Goal: Ask a question: Seek information or help from site administrators or community

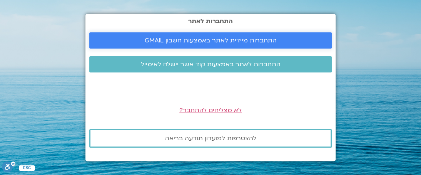
click at [221, 40] on span "התחברות מיידית לאתר באמצעות חשבון GMAIL" at bounding box center [211, 40] width 132 height 7
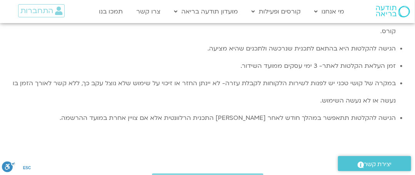
scroll to position [2290, 0]
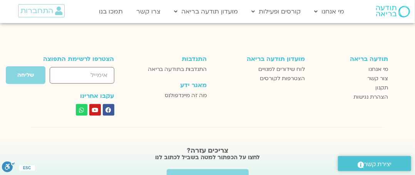
scroll to position [2172, 0]
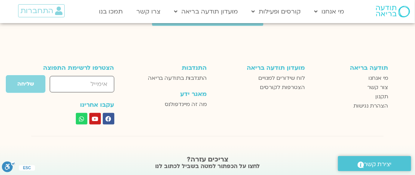
click at [73, 76] on input "email" at bounding box center [82, 84] width 64 height 17
type input "dkimor.campus@gmail.com"
click at [18, 81] on span "שליחה" at bounding box center [25, 84] width 17 height 6
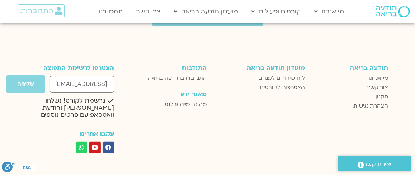
click at [379, 163] on span "יצירת קשר" at bounding box center [378, 164] width 28 height 10
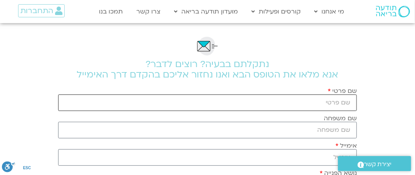
click at [331, 100] on input "שם פרטי" at bounding box center [207, 102] width 299 height 17
type input "Dida"
type input "Kimor"
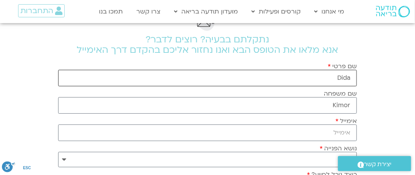
scroll to position [38, 0]
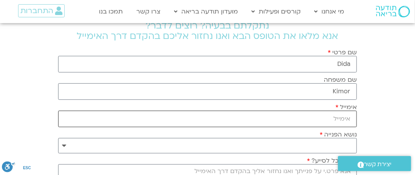
click at [308, 117] on input "אימייל" at bounding box center [207, 118] width 299 height 17
type input "[EMAIL_ADDRESS][DOMAIN_NAME]"
click at [309, 141] on select "**********" at bounding box center [207, 145] width 299 height 15
click at [310, 146] on select "**********" at bounding box center [207, 145] width 299 height 15
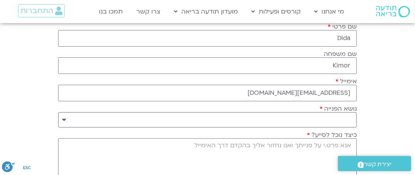
scroll to position [77, 0]
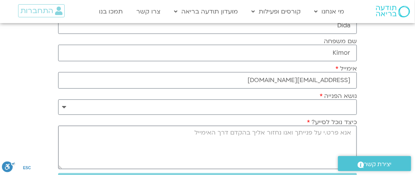
click at [342, 141] on textarea "כיצד נוכל לסייע?" at bounding box center [207, 146] width 299 height 43
type textarea "t"
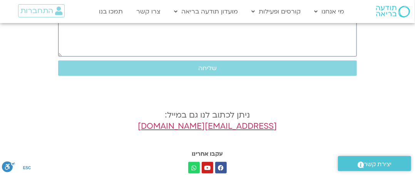
scroll to position [192, 0]
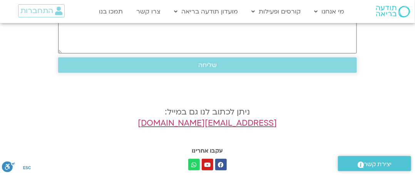
type textarea "אפשר קישור ישיר לזום עכשיו?"
click at [225, 65] on span "שליחה" at bounding box center [207, 65] width 280 height 7
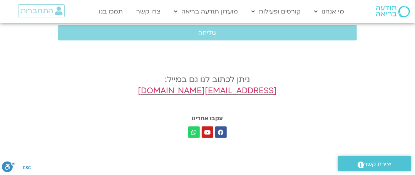
scroll to position [212, 0]
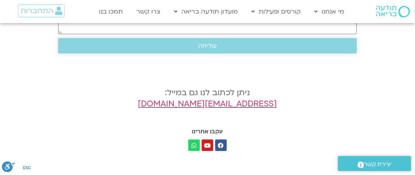
click at [205, 44] on span "שליחה" at bounding box center [207, 45] width 18 height 7
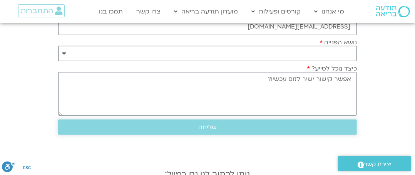
scroll to position [96, 0]
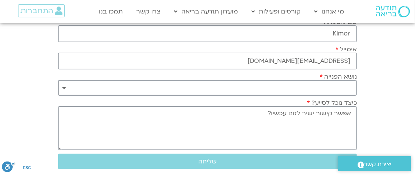
click at [303, 83] on select "**********" at bounding box center [207, 87] width 299 height 15
select select "**********"
click at [58, 80] on select "**********" at bounding box center [207, 87] width 299 height 15
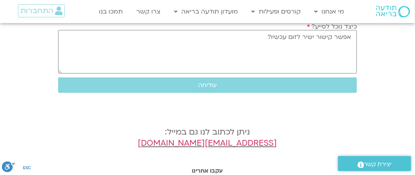
scroll to position [173, 0]
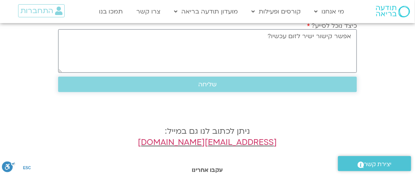
click at [209, 82] on span "שליחה" at bounding box center [207, 84] width 18 height 7
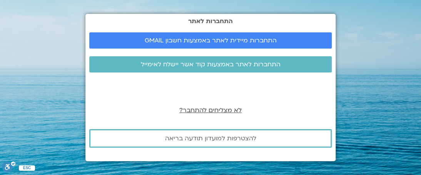
click at [214, 107] on span "לא מצליחים להתחבר?" at bounding box center [210, 110] width 62 height 8
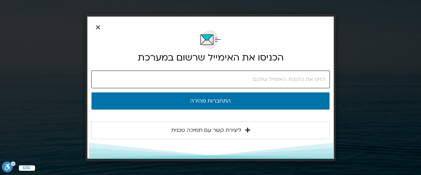
click at [227, 81] on input "email" at bounding box center [210, 79] width 239 height 18
type input "ג"
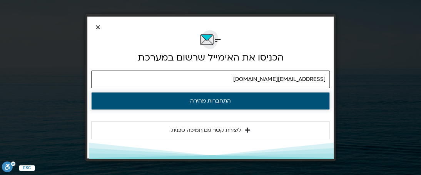
type input "dkimor.campus@gmail.com"
click at [91, 92] on button "התחברות מהירה" at bounding box center [210, 101] width 239 height 18
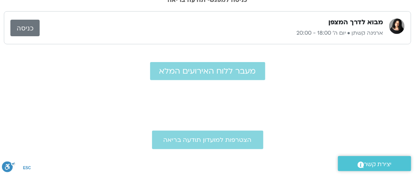
scroll to position [77, 0]
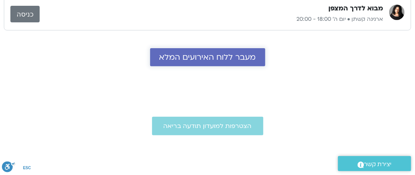
click at [212, 57] on span "מעבר ללוח האירועים המלא" at bounding box center [207, 57] width 97 height 9
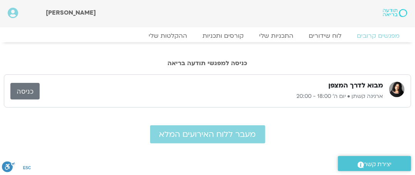
click at [20, 88] on link "כניסה" at bounding box center [24, 91] width 29 height 17
